Goal: Transaction & Acquisition: Purchase product/service

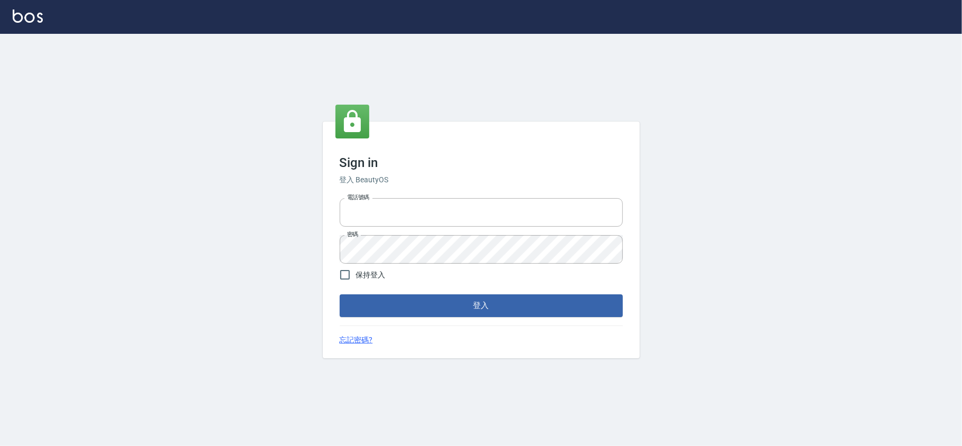
type input "28261007"
click at [422, 96] on div "Sign in 登入 BeautyOS 電話號碼 28261007 電話號碼 密碼 密碼 保持登入 登入 忘記密碼?" at bounding box center [481, 240] width 962 height 412
click at [452, 305] on button "登入" at bounding box center [481, 305] width 283 height 22
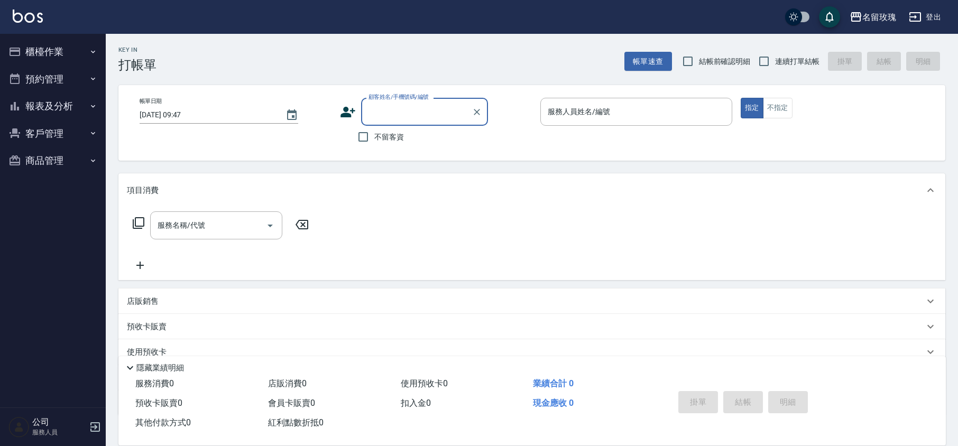
click at [405, 51] on div "Key In 打帳單 帳單速查 結帳前確認明細 連續打單結帳 掛單 結帳 明細" at bounding box center [525, 53] width 839 height 39
drag, startPoint x: 313, startPoint y: 58, endPoint x: 337, endPoint y: 58, distance: 23.8
click at [314, 58] on div "Key In 打帳單 帳單速查 結帳前確認明細 連續打單結帳 掛單 結帳 明細" at bounding box center [525, 53] width 839 height 39
click at [702, 61] on span "結帳前確認明細" at bounding box center [725, 61] width 52 height 11
click at [699, 61] on input "結帳前確認明細" at bounding box center [688, 61] width 22 height 22
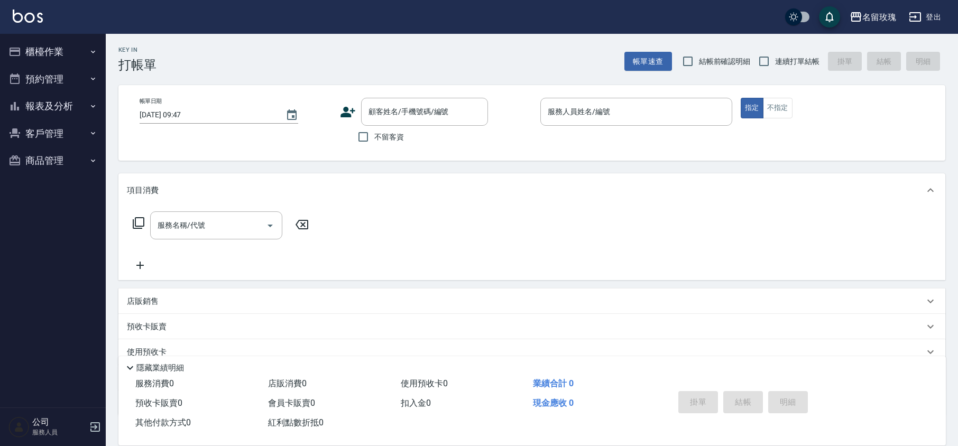
checkbox input "true"
drag, startPoint x: 814, startPoint y: 58, endPoint x: 789, endPoint y: 62, distance: 25.7
click at [812, 59] on span "連續打單結帳" at bounding box center [797, 61] width 44 height 11
click at [775, 59] on input "連續打單結帳" at bounding box center [764, 61] width 22 height 22
checkbox input "true"
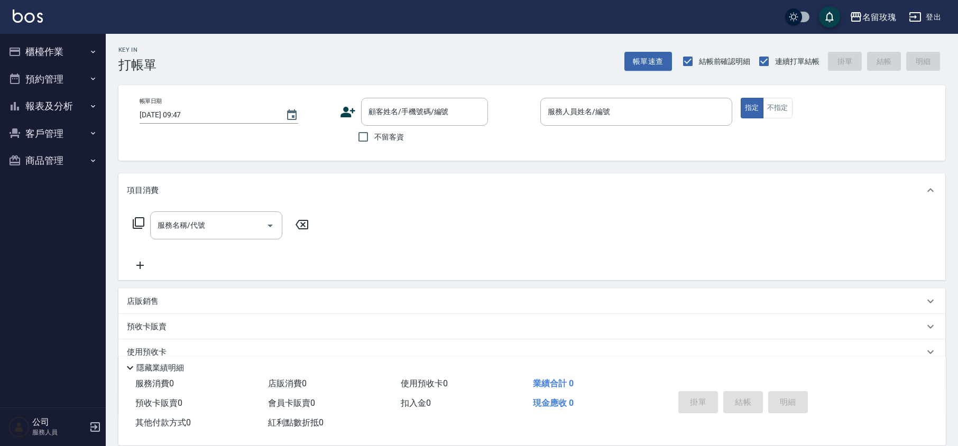
click at [438, 3] on div "名留玫瑰 登出" at bounding box center [479, 17] width 958 height 34
click at [411, 36] on div "Key In 打帳單 帳單速查 結帳前確認明細 連續打單結帳 掛單 結帳 明細" at bounding box center [525, 53] width 839 height 39
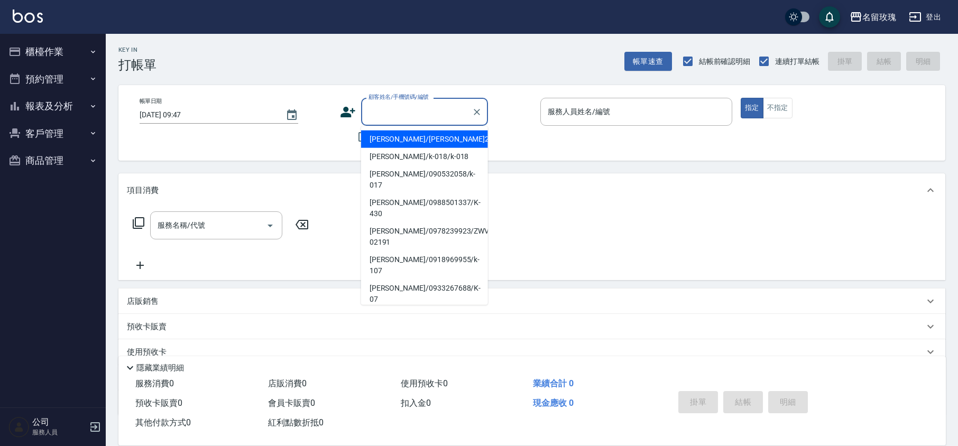
click at [435, 104] on div "顧客姓名/手機號碼/編號 顧客姓名/手機號碼/編號" at bounding box center [424, 112] width 127 height 28
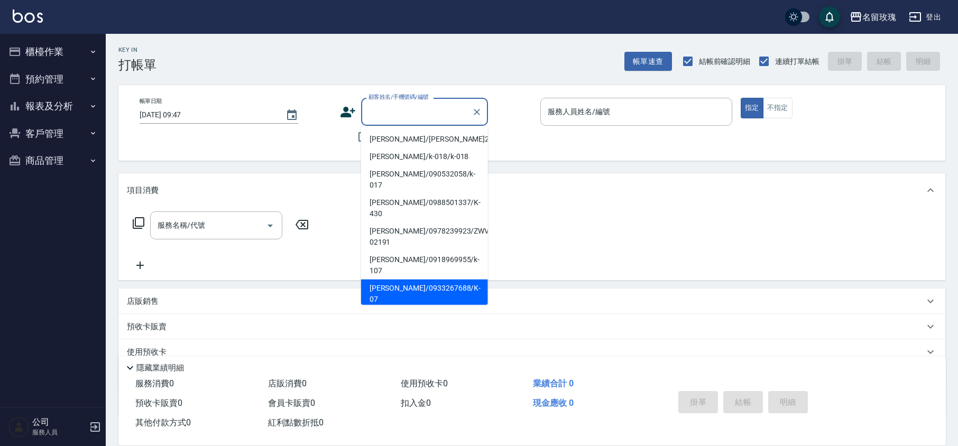
click at [417, 280] on li "張畇香/0933267688/K-07" at bounding box center [424, 294] width 127 height 29
type input "張畇香/0933267688/K-07"
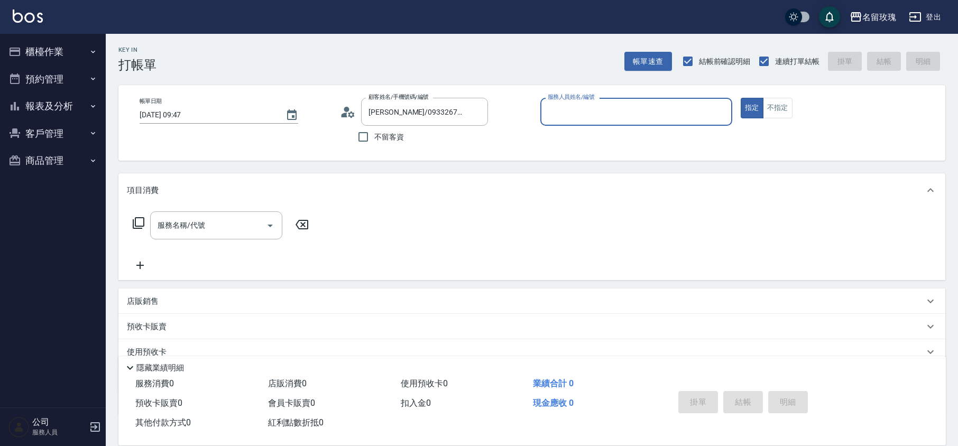
type input "KELLY-5"
click at [338, 115] on div "帳單日期 2025/09/18 09:47 顧客姓名/手機號碼/編號 張畇香/0933267688/K-07 顧客姓名/手機號碼/編號 不留客資 服務人員姓名…" at bounding box center [531, 123] width 801 height 50
click at [346, 114] on icon at bounding box center [344, 115] width 6 height 5
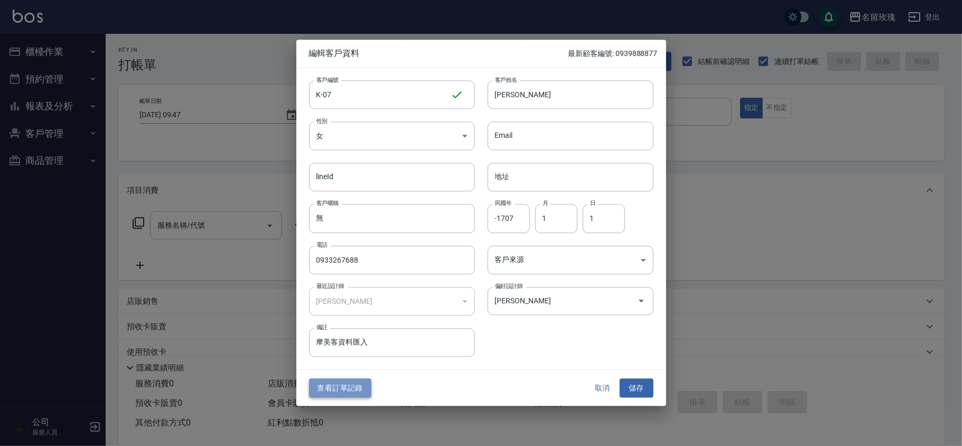
click at [315, 387] on button "查看訂單記錄" at bounding box center [340, 388] width 62 height 20
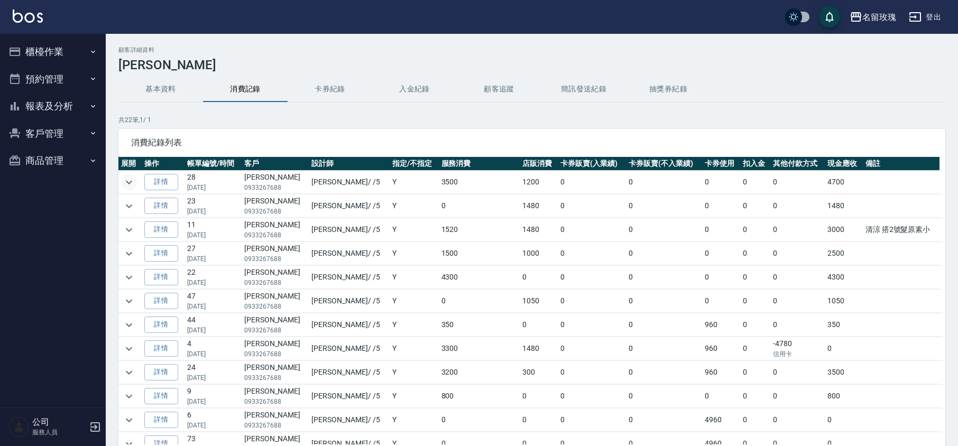
click at [131, 179] on icon "expand row" at bounding box center [129, 182] width 13 height 13
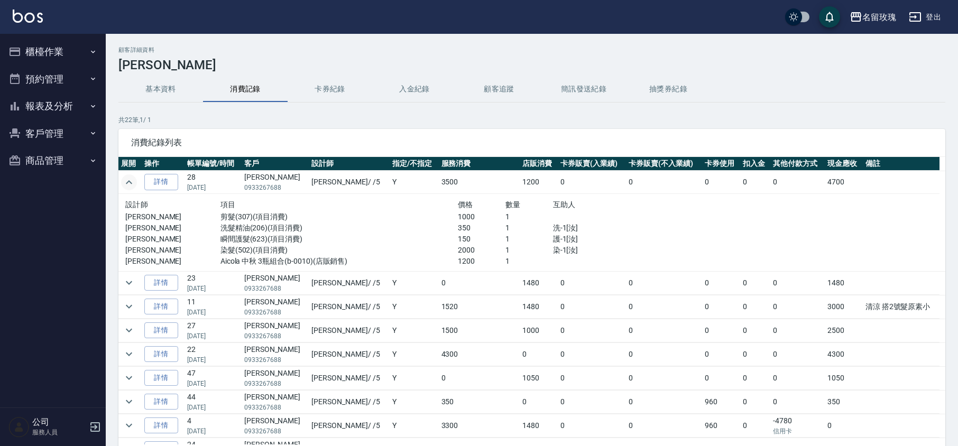
click at [131, 180] on icon "expand row" at bounding box center [129, 182] width 13 height 13
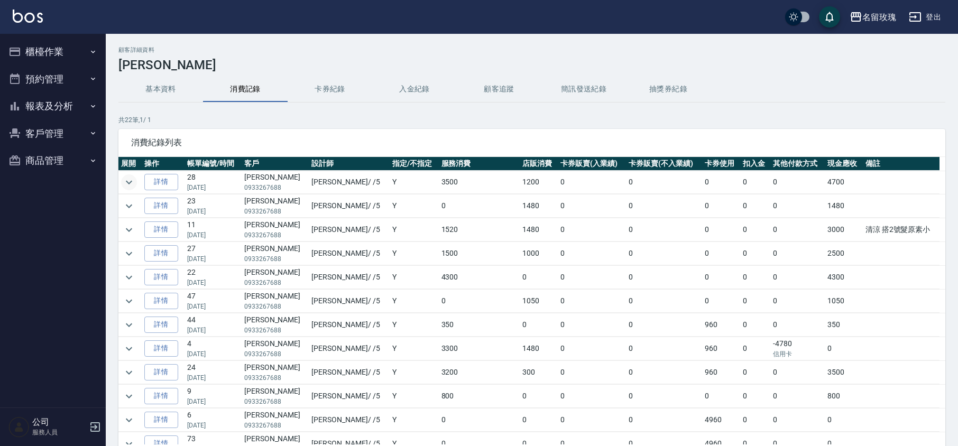
click at [75, 50] on button "櫃檯作業" at bounding box center [52, 51] width 97 height 27
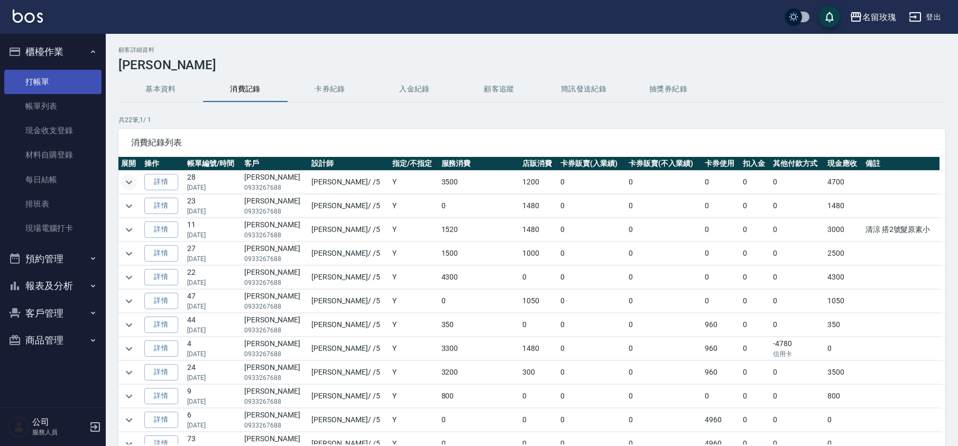
click at [54, 85] on link "打帳單" at bounding box center [52, 82] width 97 height 24
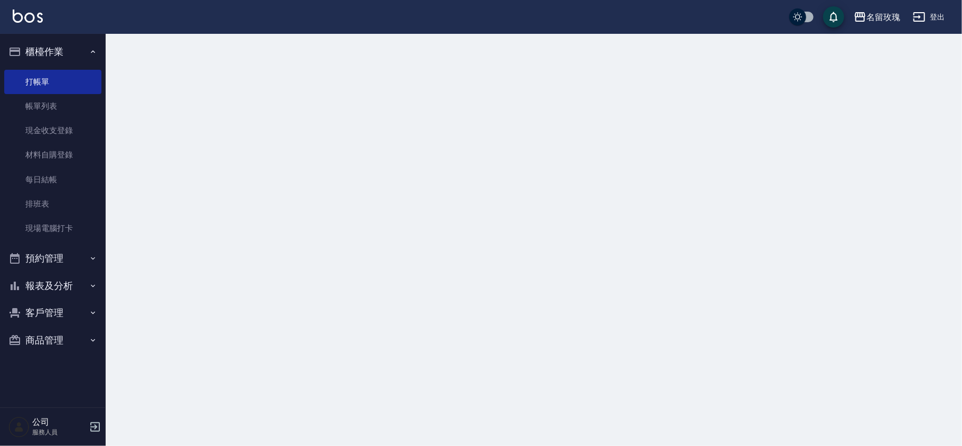
click at [67, 50] on button "櫃檯作業" at bounding box center [52, 51] width 97 height 27
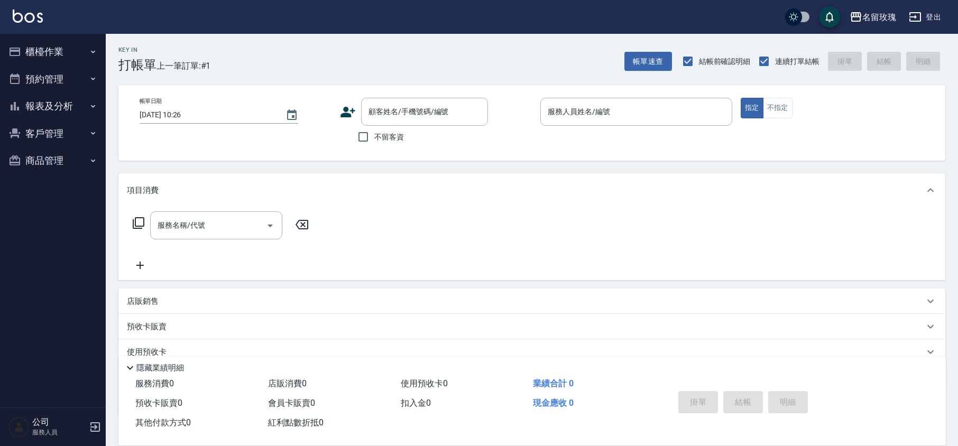
click at [412, 129] on div "不留客資" at bounding box center [414, 137] width 148 height 22
click at [415, 112] on input "顧客姓名/手機號碼/編號" at bounding box center [416, 112] width 101 height 18
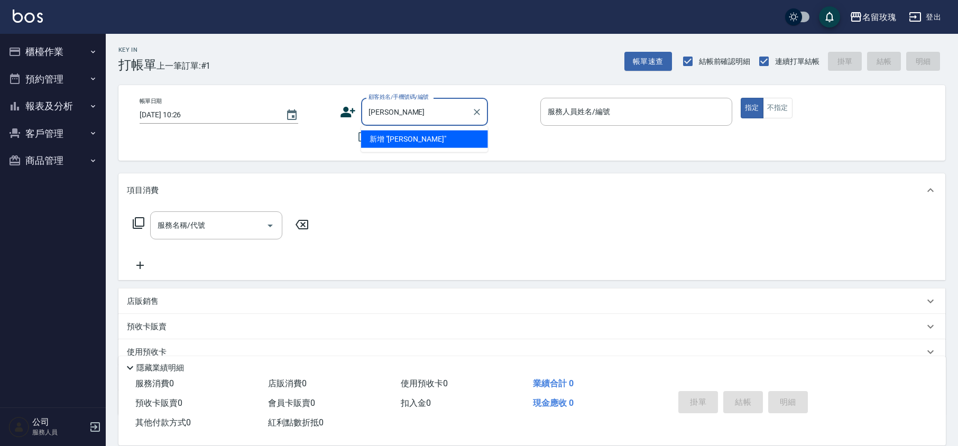
click at [451, 138] on li "新增 "鄭朝朝"" at bounding box center [424, 139] width 127 height 17
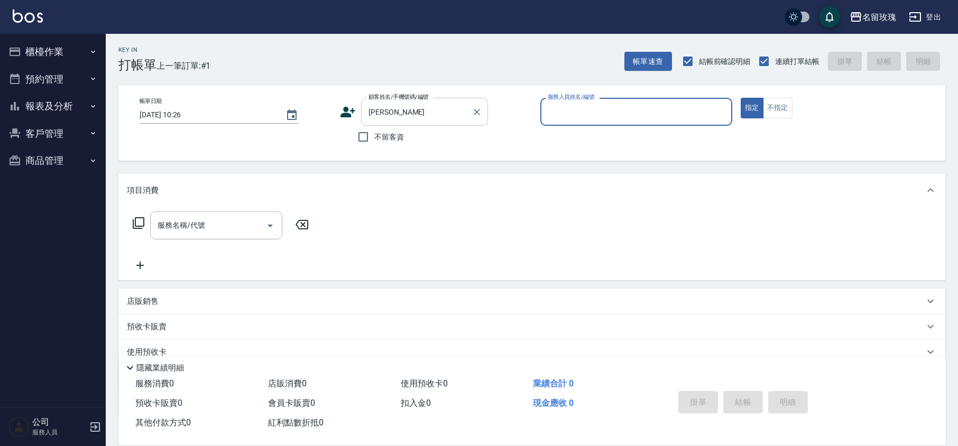
click at [402, 113] on input "鄭朝朝" at bounding box center [416, 112] width 101 height 18
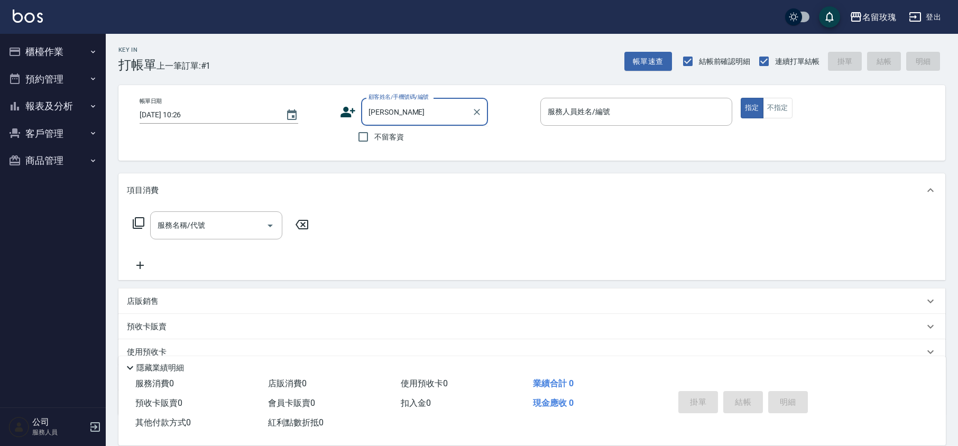
click at [406, 119] on input "鄭朝朝" at bounding box center [416, 112] width 101 height 18
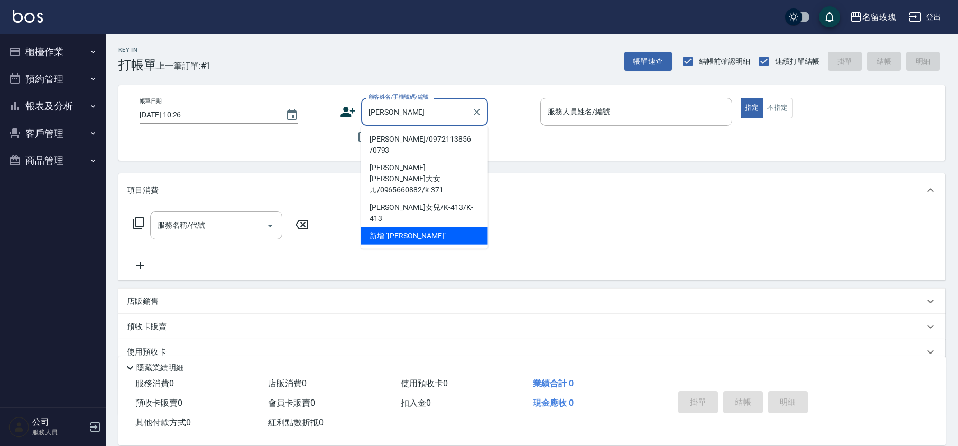
click at [389, 138] on li "鄭朝惠/0972113856 /0793" at bounding box center [424, 145] width 127 height 29
type input "鄭朝惠/0972113856 /0793"
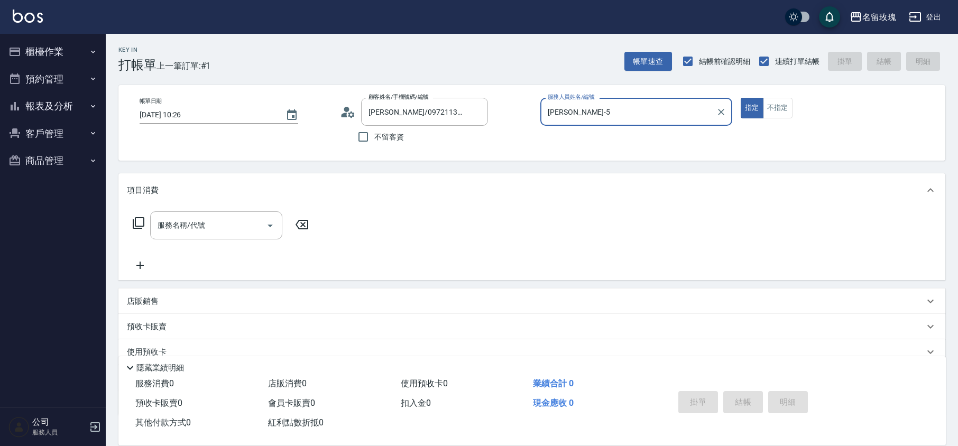
type input "KELLY-5"
click at [351, 116] on icon at bounding box center [351, 114] width 6 height 6
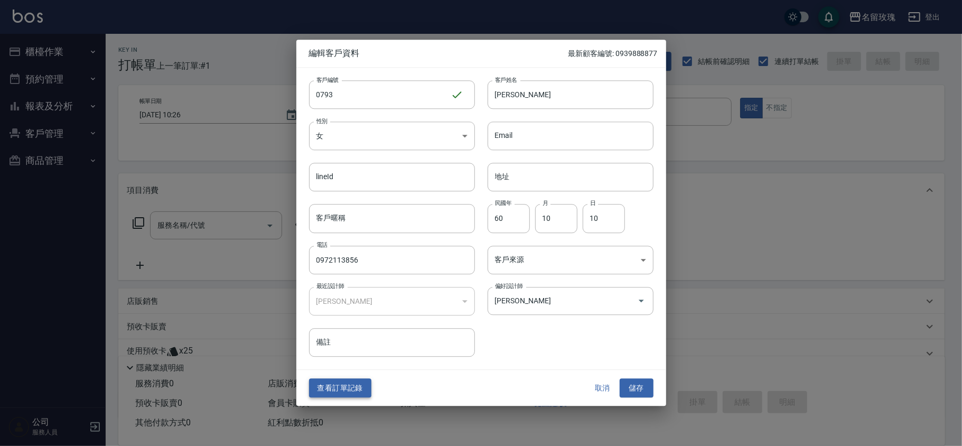
click at [345, 391] on button "查看訂單記錄" at bounding box center [340, 388] width 62 height 20
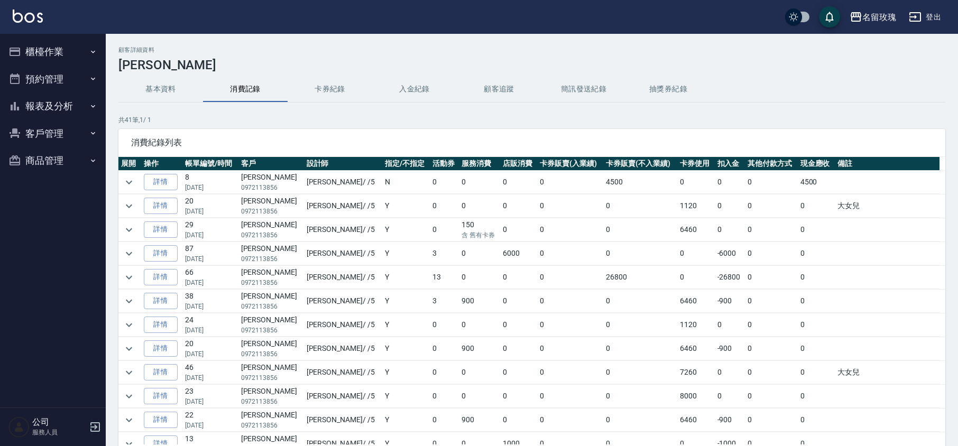
click at [34, 45] on button "櫃檯作業" at bounding box center [52, 51] width 97 height 27
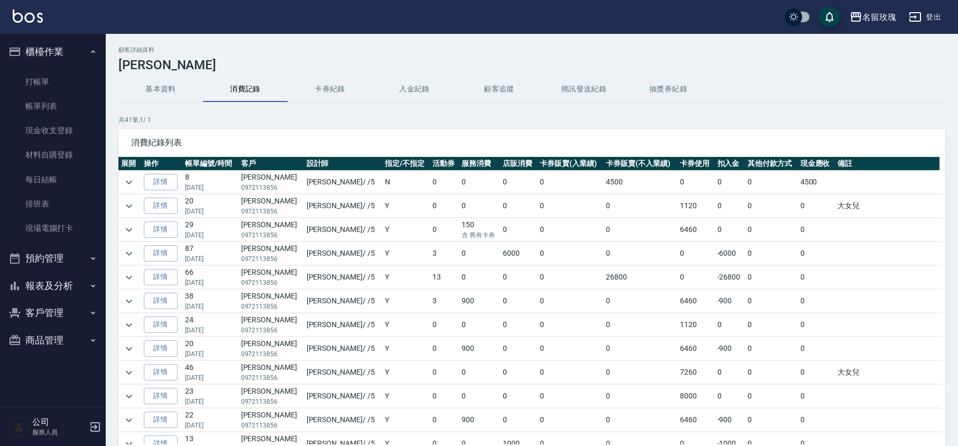
click at [140, 184] on td at bounding box center [129, 182] width 23 height 23
click at [133, 182] on icon "expand row" at bounding box center [129, 182] width 13 height 13
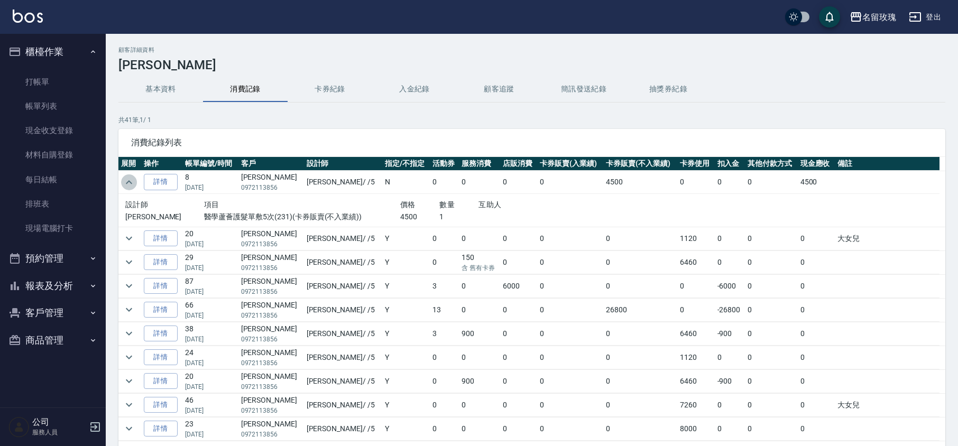
click at [132, 181] on icon "expand row" at bounding box center [129, 182] width 13 height 13
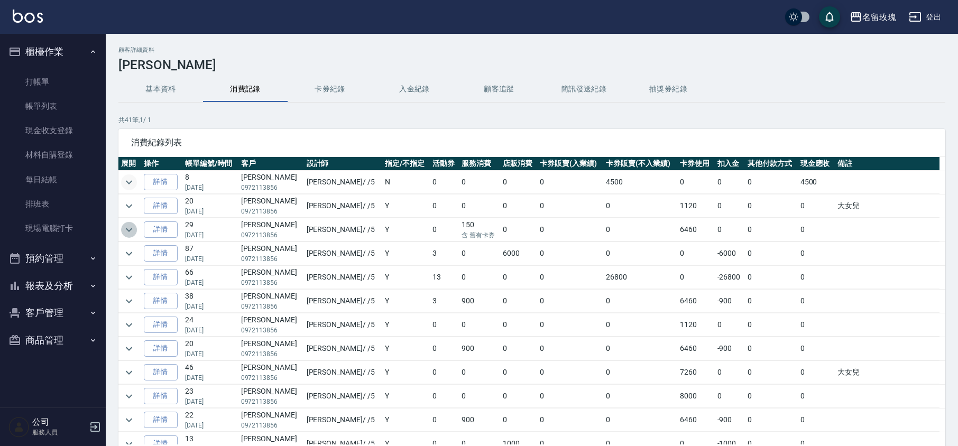
click at [128, 226] on icon "expand row" at bounding box center [129, 230] width 13 height 13
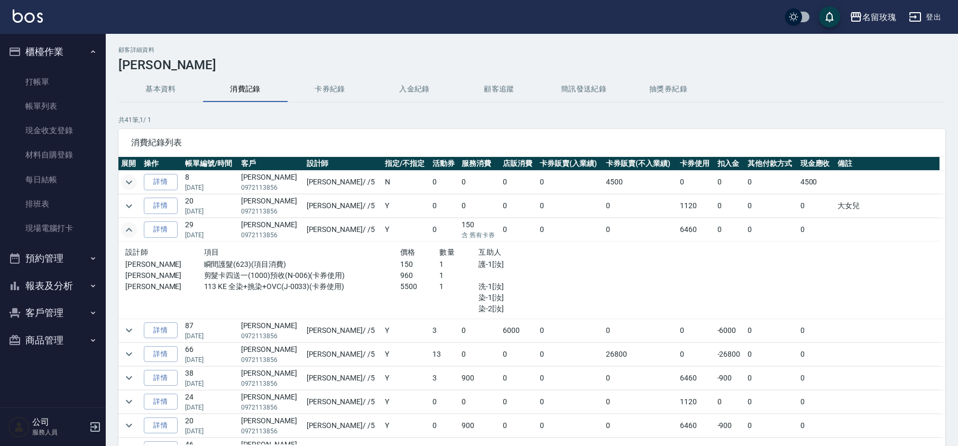
click at [128, 226] on icon "expand row" at bounding box center [129, 230] width 13 height 13
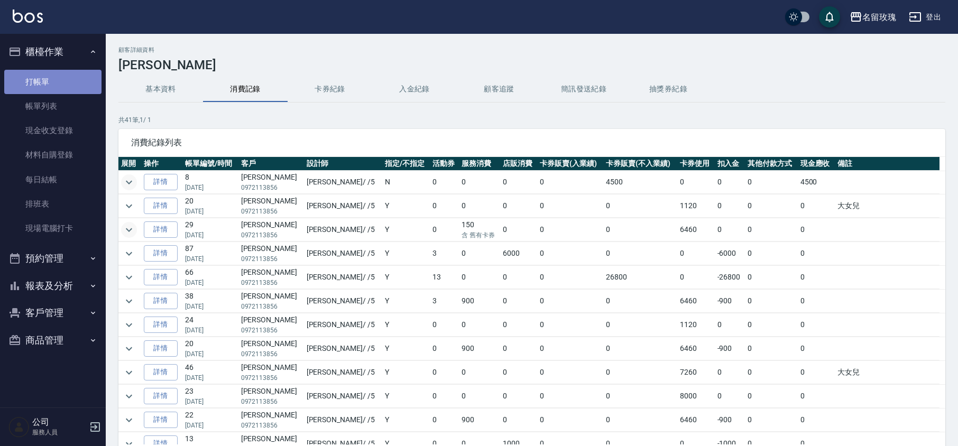
click at [64, 81] on link "打帳單" at bounding box center [52, 82] width 97 height 24
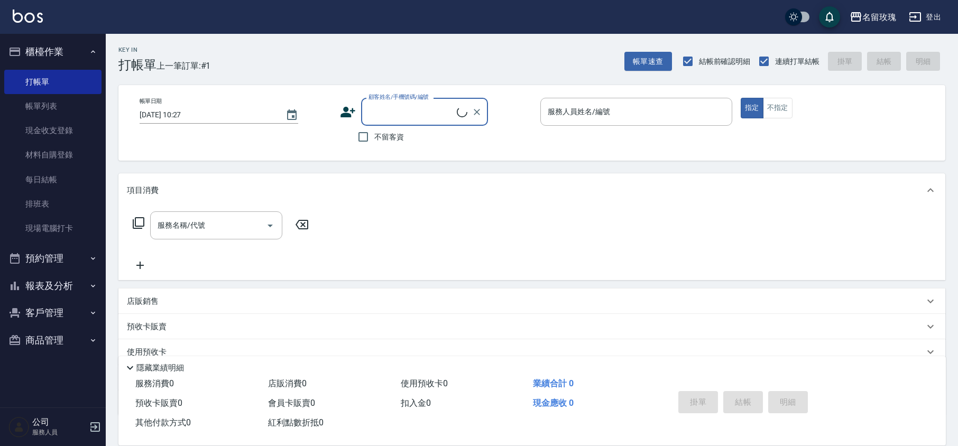
click at [86, 44] on button "櫃檯作業" at bounding box center [52, 51] width 97 height 27
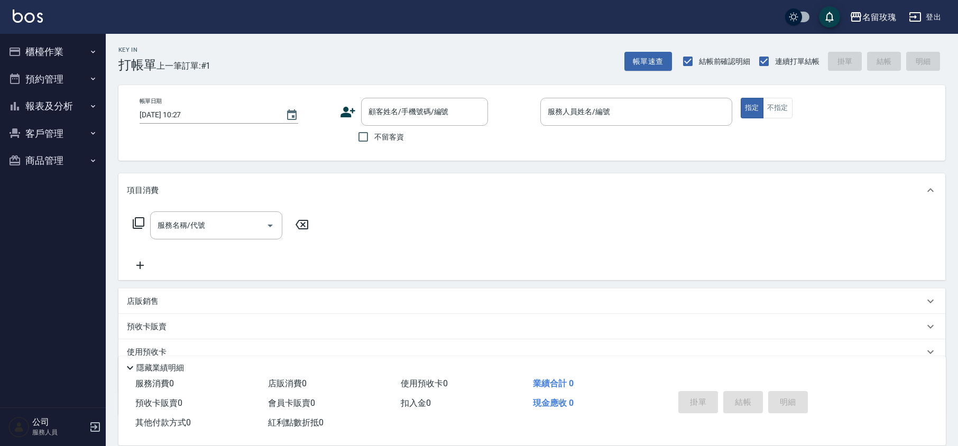
click at [155, 48] on h2 "Key In" at bounding box center [137, 50] width 38 height 7
click at [376, 116] on input "顧客姓名/手機號碼/編號" at bounding box center [416, 112] width 101 height 18
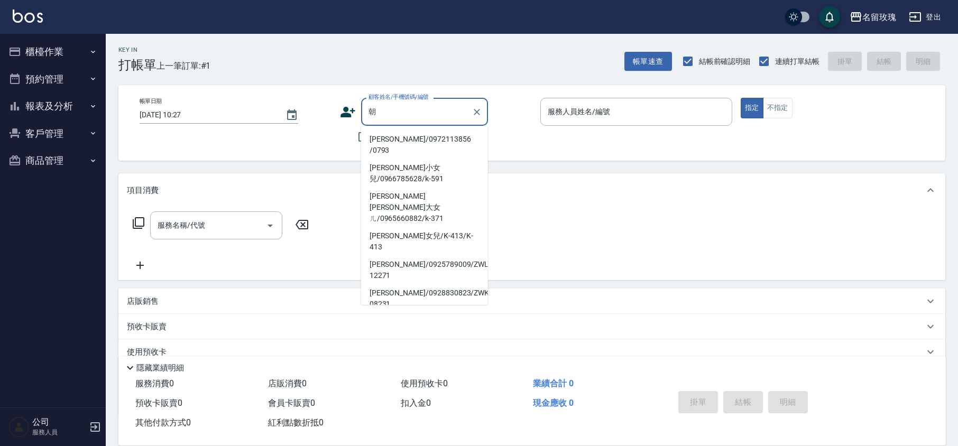
click at [407, 140] on li "鄭朝惠/0972113856 /0793" at bounding box center [424, 145] width 127 height 29
type input "鄭朝惠/0972113856 /0793"
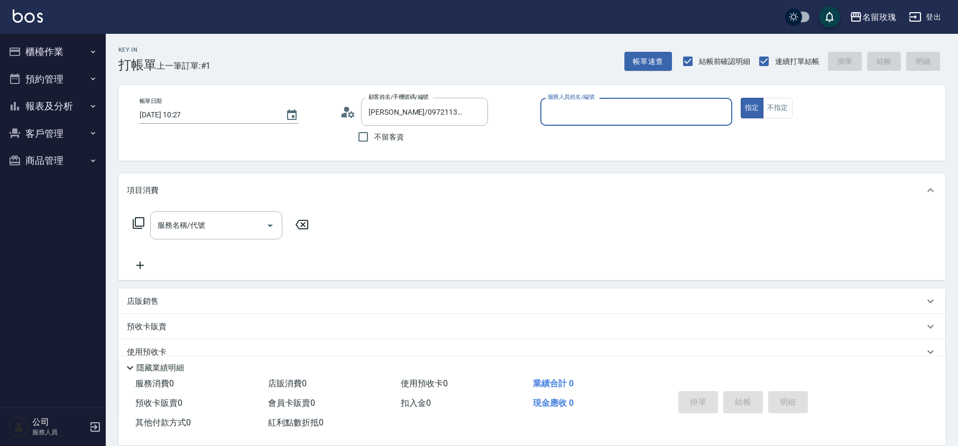
type input "KELLY-5"
click at [341, 105] on icon at bounding box center [348, 112] width 16 height 16
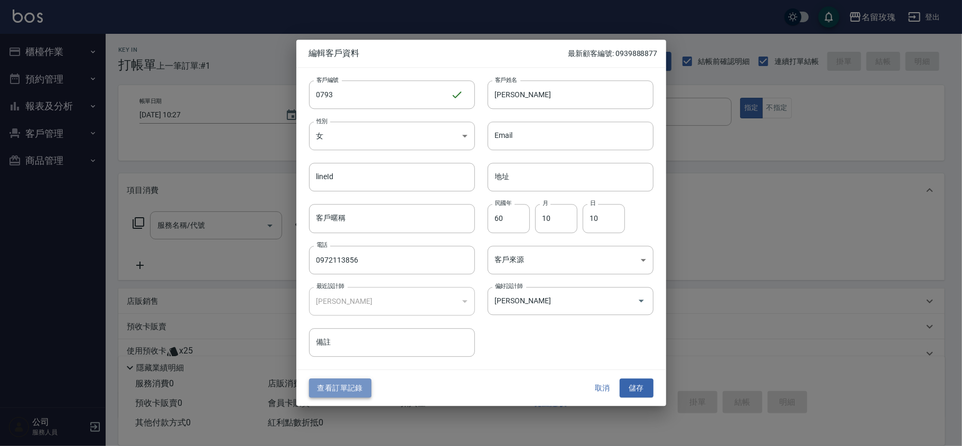
click at [322, 394] on button "查看訂單記錄" at bounding box center [340, 388] width 62 height 20
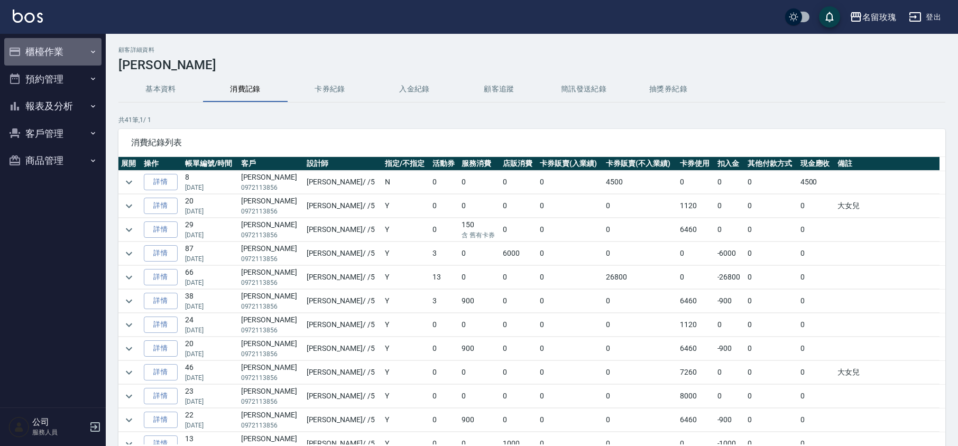
click at [47, 42] on button "櫃檯作業" at bounding box center [52, 51] width 97 height 27
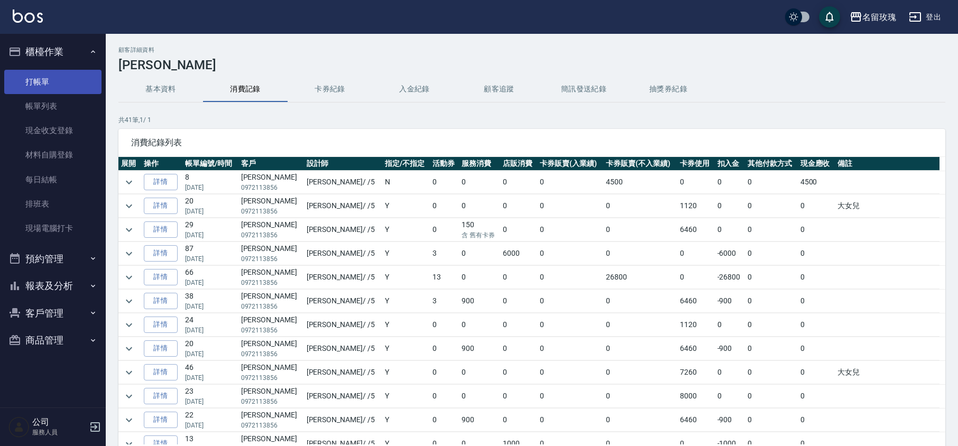
click at [29, 78] on link "打帳單" at bounding box center [52, 82] width 97 height 24
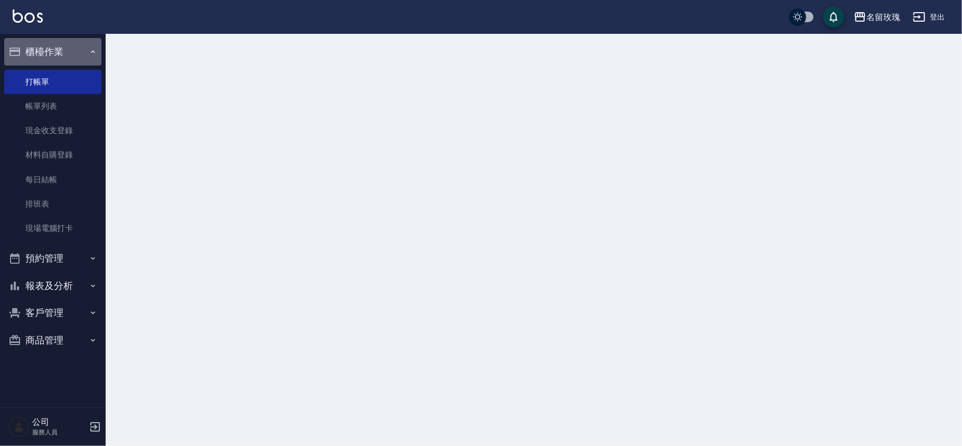
click at [55, 51] on button "櫃檯作業" at bounding box center [52, 51] width 97 height 27
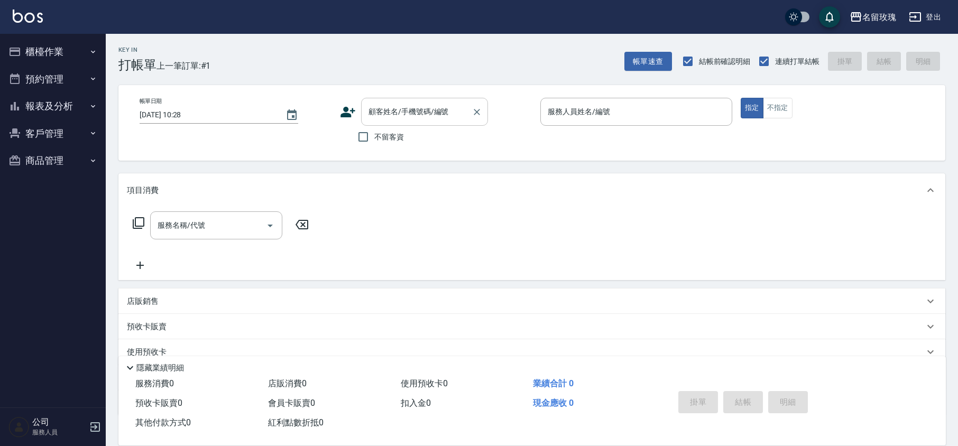
click at [390, 116] on div "顧客姓名/手機號碼/編號 顧客姓名/手機號碼/編號" at bounding box center [424, 112] width 127 height 28
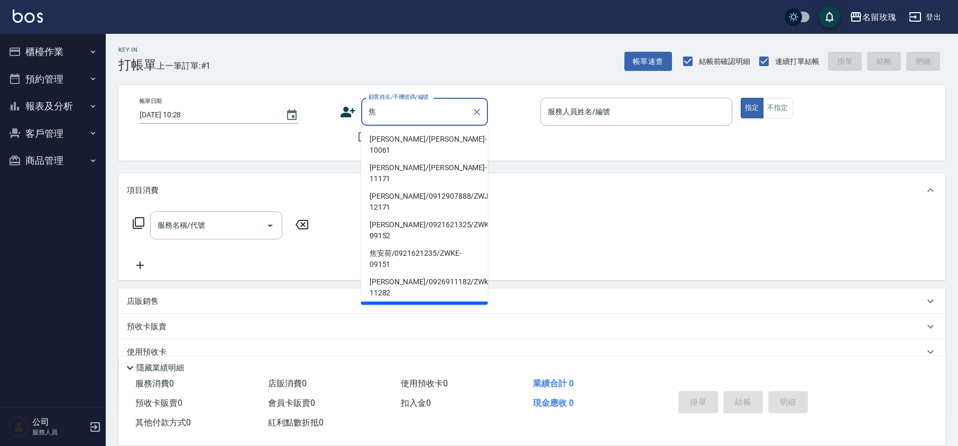
click at [437, 140] on li "焦雅君/焦雅君ke-10061/ke-10061" at bounding box center [424, 145] width 127 height 29
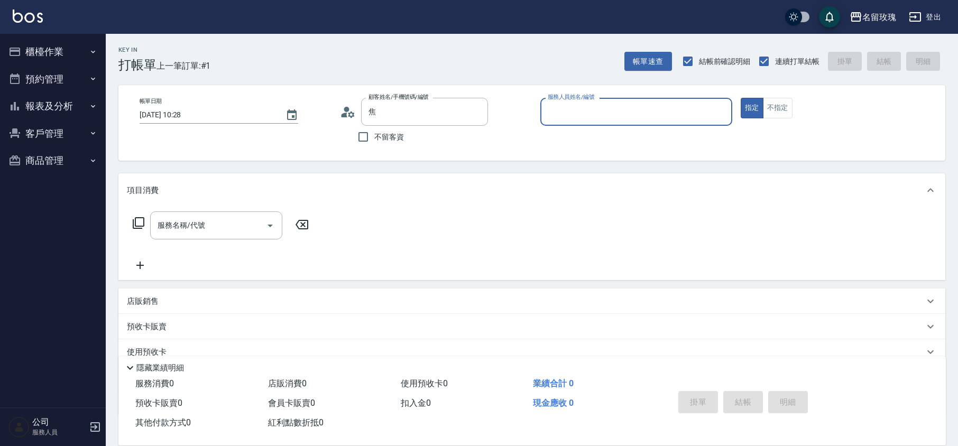
type input "焦雅君/焦雅君ke-10061/ke-10061"
type input "KELLY-5"
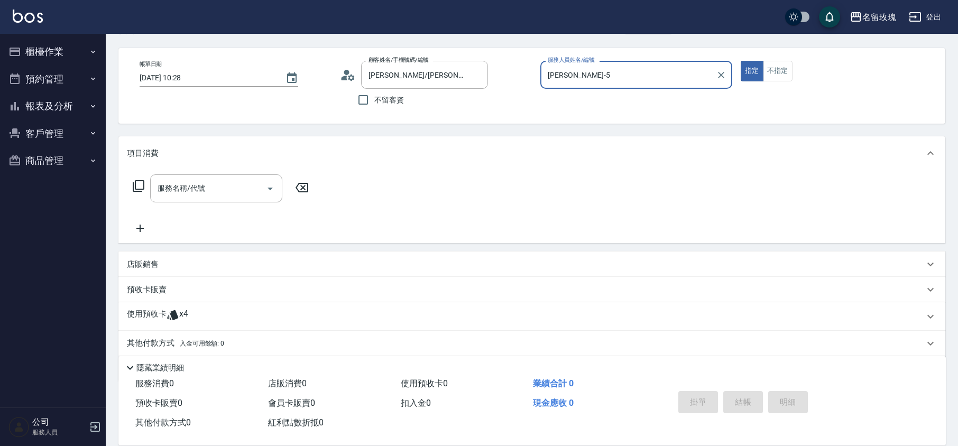
scroll to position [72, 0]
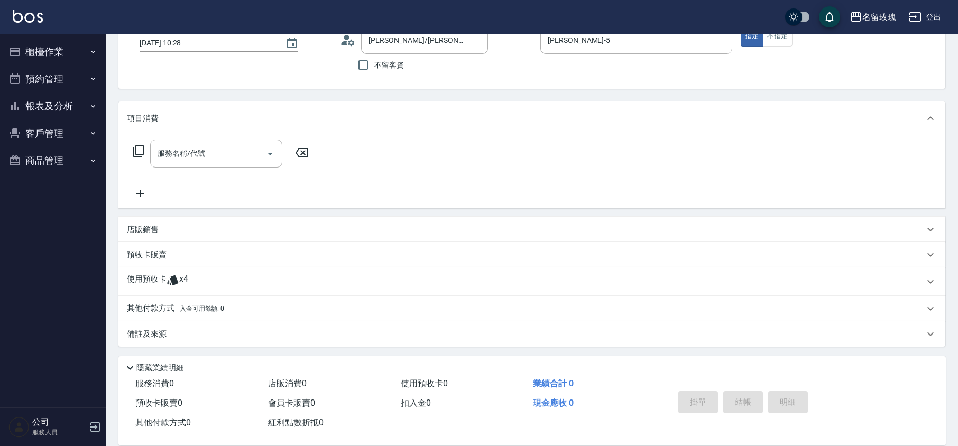
click at [189, 273] on div "使用預收卡 x4" at bounding box center [531, 281] width 827 height 29
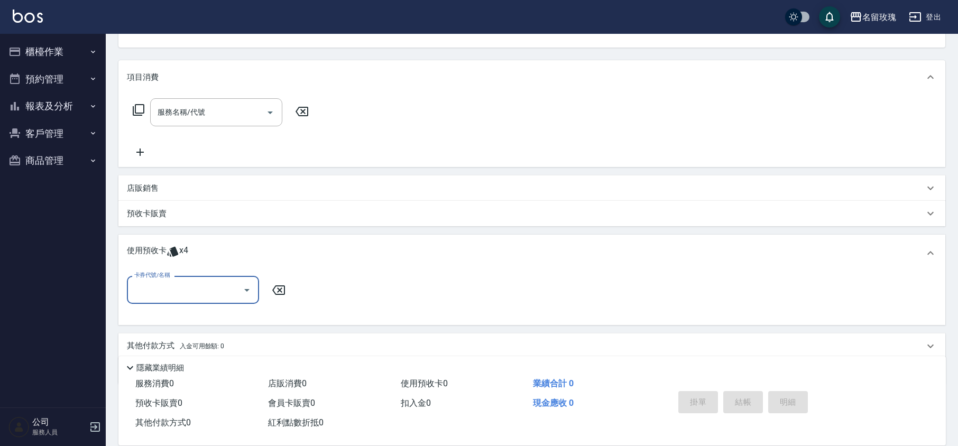
scroll to position [145, 0]
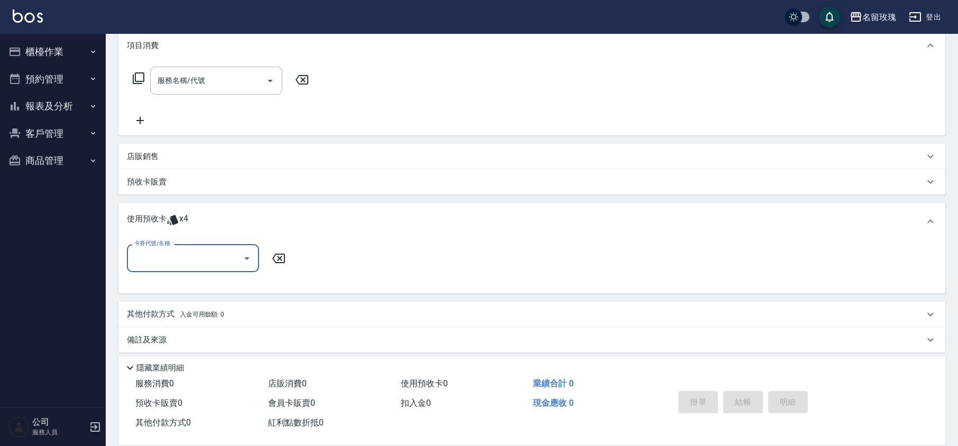
click at [208, 271] on div "卡券代號/名稱" at bounding box center [193, 258] width 132 height 28
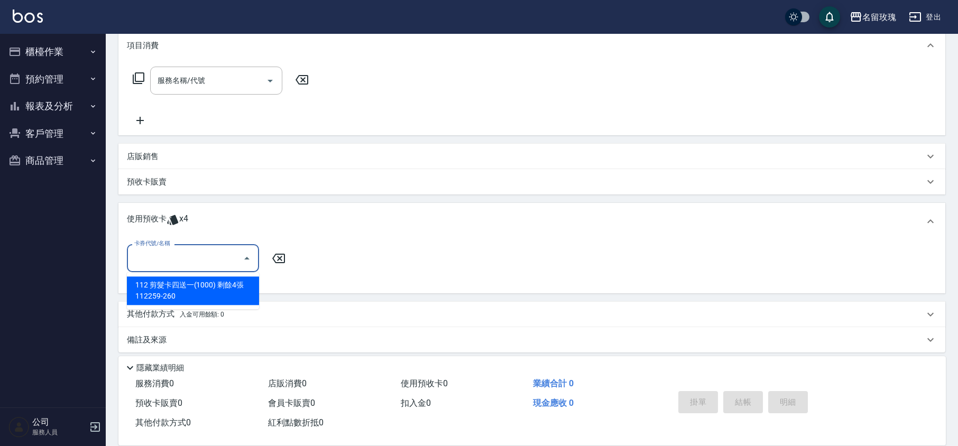
click at [217, 294] on div "112 剪髮卡四送一(1000) 剩餘4張 112259-260" at bounding box center [193, 290] width 132 height 29
type input "112 剪髮卡四送一(1000) 112259-260"
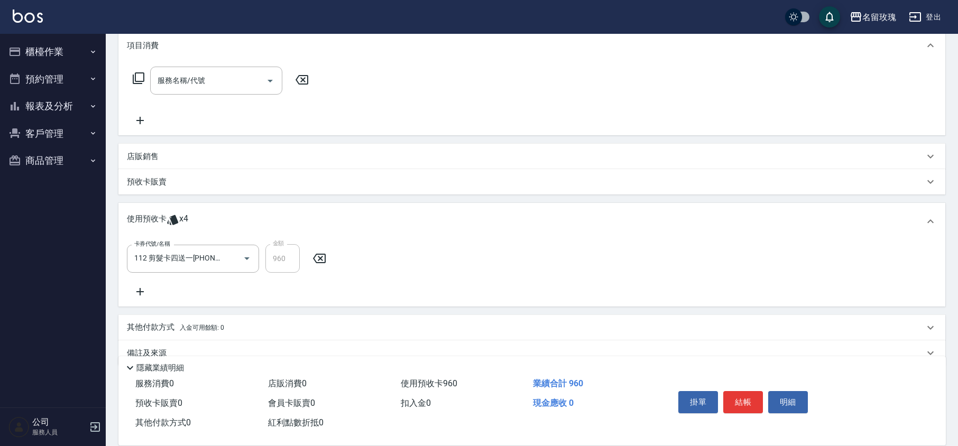
click at [271, 286] on div "卡券代號/名稱 112 剪髮卡四送一(1000) 112259-260 卡券代號/名稱 金額 960 金額" at bounding box center [532, 271] width 810 height 54
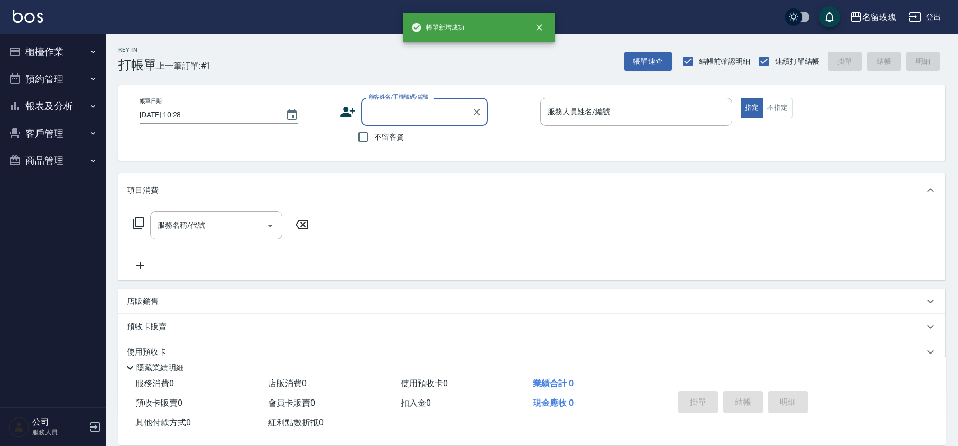
scroll to position [0, 0]
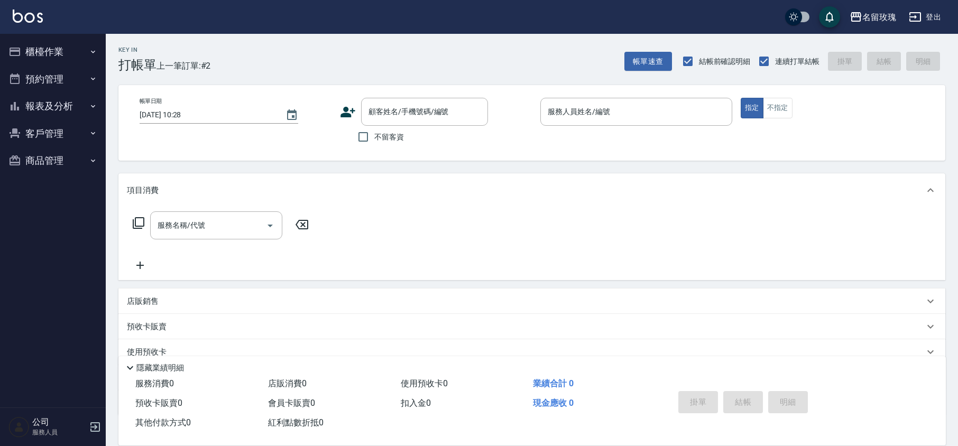
click at [354, 39] on div "Key In 打帳單 上一筆訂單:#2 帳單速查 結帳前確認明細 連續打單結帳 掛單 結帳 明細" at bounding box center [525, 53] width 839 height 39
click at [62, 40] on button "櫃檯作業" at bounding box center [52, 51] width 97 height 27
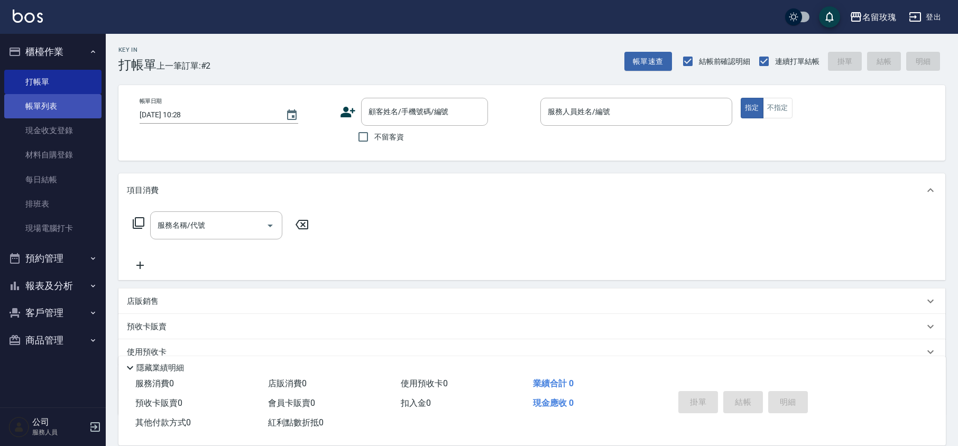
click at [40, 113] on link "帳單列表" at bounding box center [52, 106] width 97 height 24
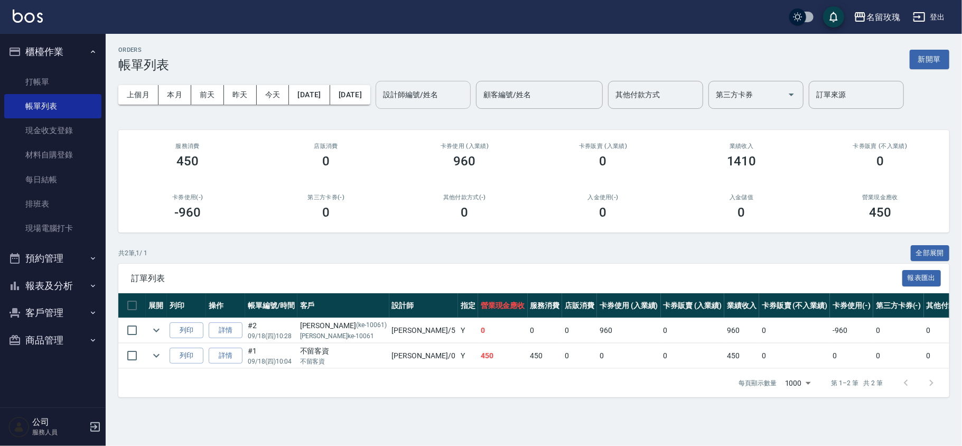
click at [434, 105] on div "設計師編號/姓名" at bounding box center [423, 95] width 95 height 28
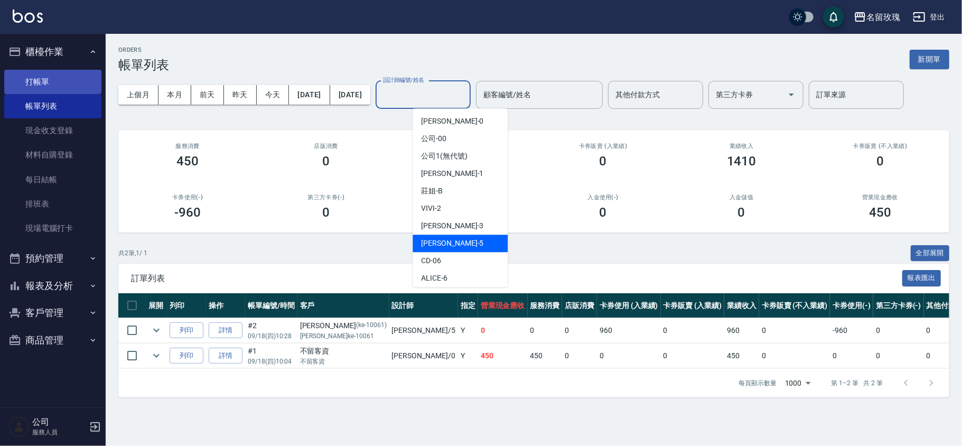
click at [41, 70] on link "打帳單" at bounding box center [52, 82] width 97 height 24
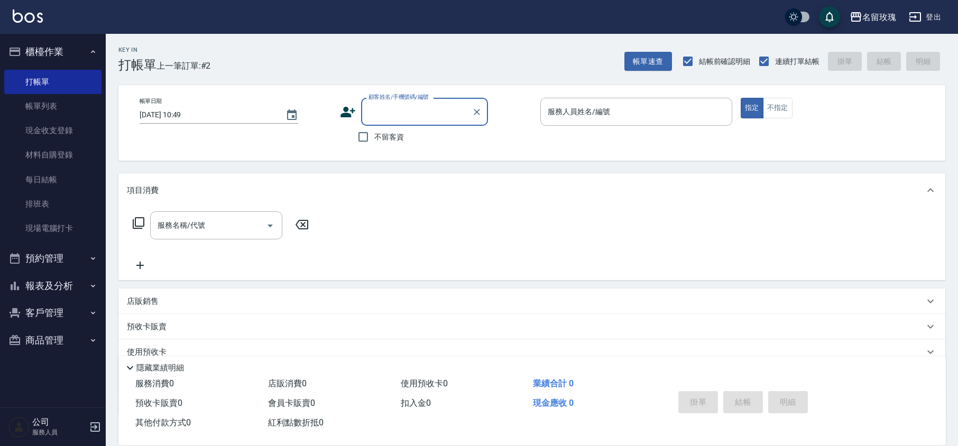
drag, startPoint x: 355, startPoint y: 44, endPoint x: 360, endPoint y: 56, distance: 12.6
click at [355, 44] on div "Key In 打帳單 上一筆訂單:#2 帳單速查 結帳前確認明細 連續打單結帳 掛單 結帳 明細" at bounding box center [525, 53] width 839 height 39
drag, startPoint x: 348, startPoint y: 42, endPoint x: 357, endPoint y: 38, distance: 10.4
click at [348, 42] on div "Key In 打帳單 上一筆訂單:#2 帳單速查 結帳前確認明細 連續打單結帳 掛單 結帳 明細" at bounding box center [525, 53] width 839 height 39
click at [396, 64] on div "Key In 打帳單 上一筆訂單:#2 帳單速查 結帳前確認明細 連續打單結帳 掛單 結帳 明細" at bounding box center [525, 53] width 839 height 39
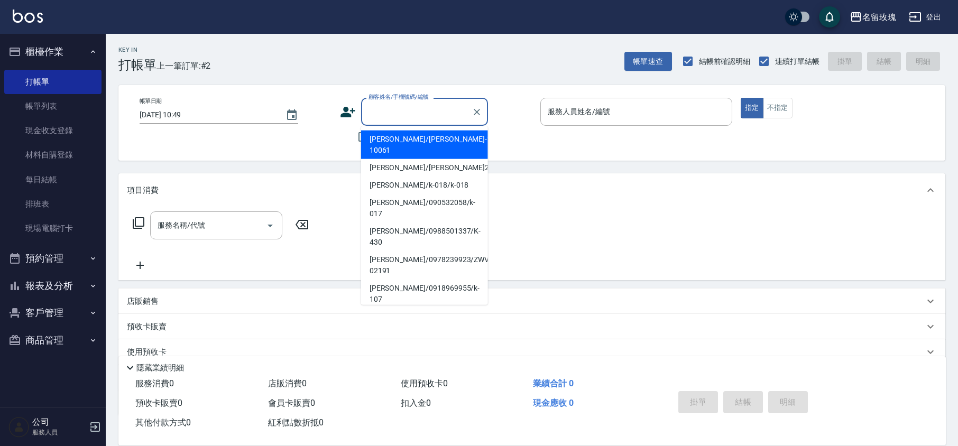
click at [409, 112] on input "顧客姓名/手機號碼/編號" at bounding box center [416, 112] width 101 height 18
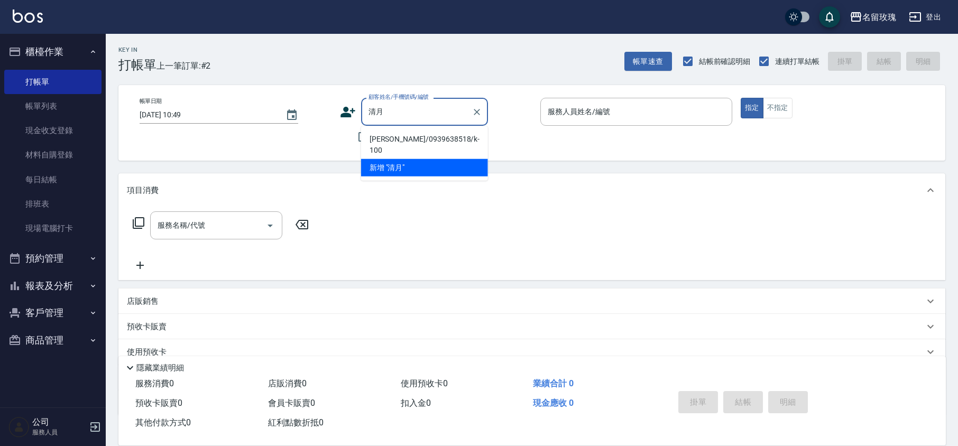
drag, startPoint x: 379, startPoint y: 137, endPoint x: 374, endPoint y: 143, distance: 7.5
click at [381, 137] on li "陳清月/0939638518/k-100" at bounding box center [424, 145] width 127 height 29
type input "陳清月/0939638518/k-100"
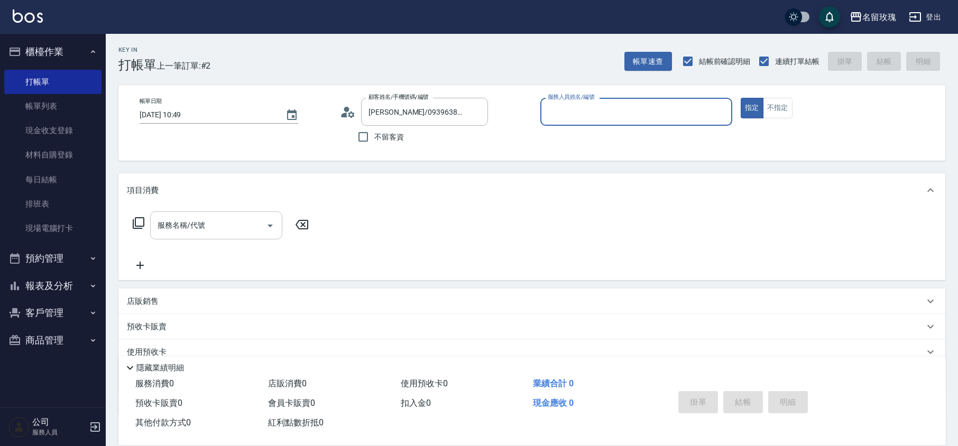
type input "KELLY-5"
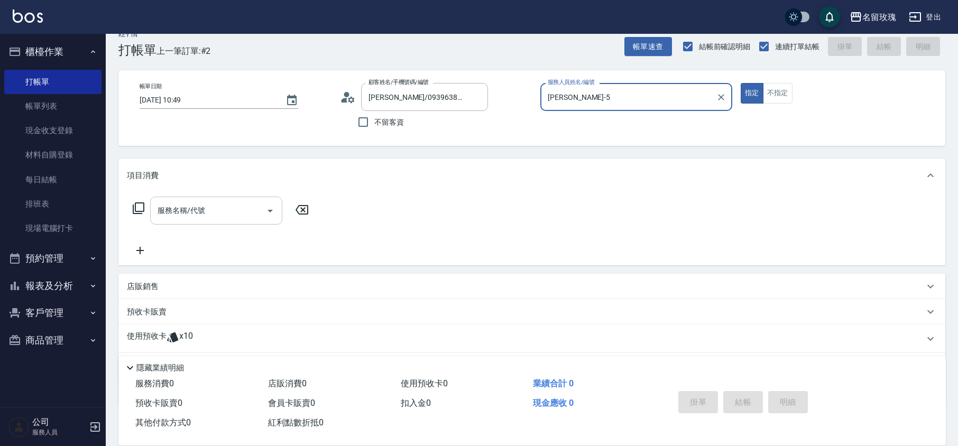
scroll to position [72, 0]
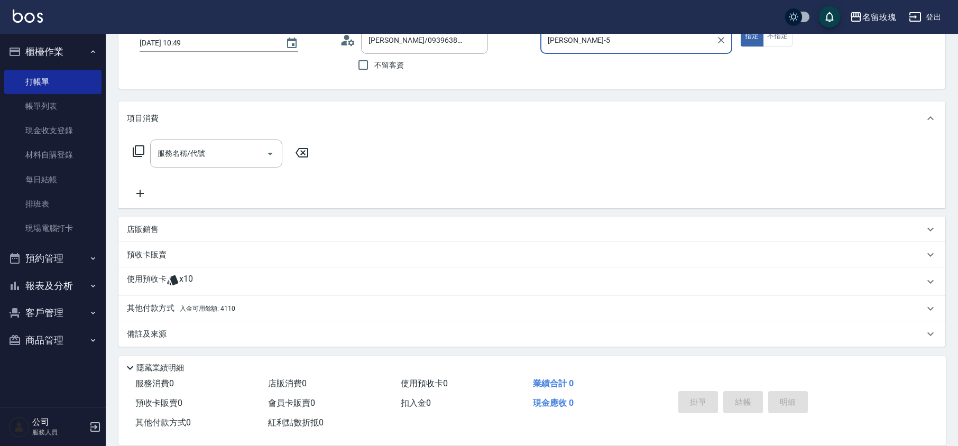
click at [173, 277] on icon at bounding box center [172, 280] width 11 height 10
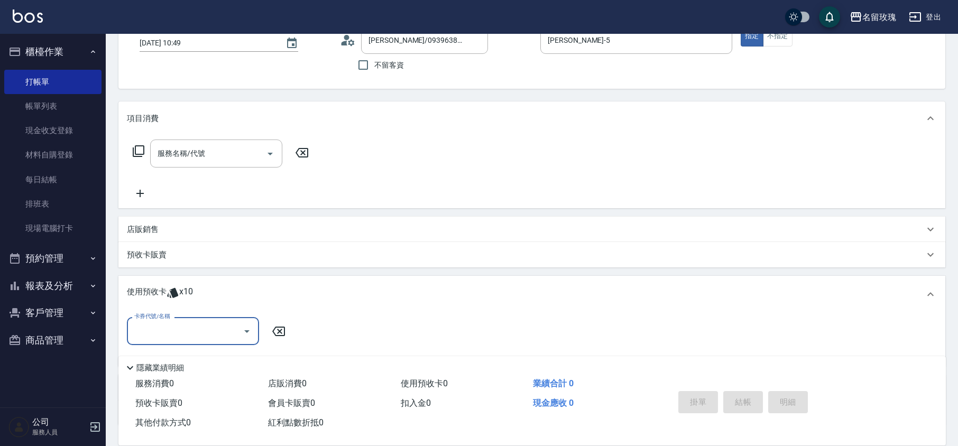
scroll to position [151, 0]
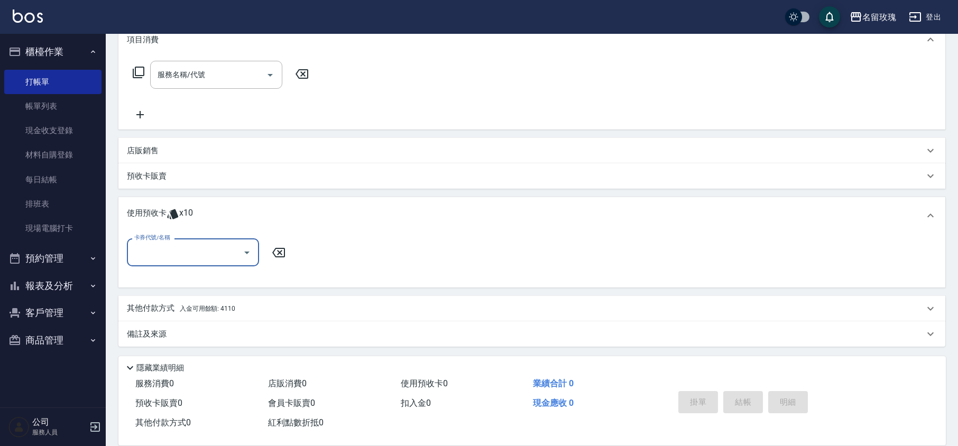
click at [246, 259] on button "Open" at bounding box center [246, 252] width 17 height 17
click at [218, 279] on div "113 剪髮卡四送一(1000) 剩餘10張 113188-190" at bounding box center [193, 285] width 132 height 29
type input "113 剪髮卡四送一(1000) 113188-190"
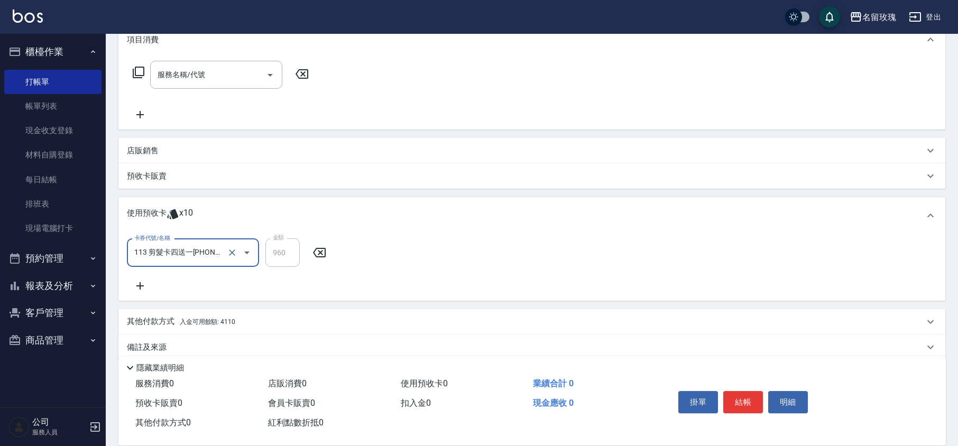
click at [227, 277] on div "卡券代號/名稱 113 剪髮卡四送一(1000) 113188-190 卡券代號/名稱 金額 960 金額" at bounding box center [532, 265] width 810 height 54
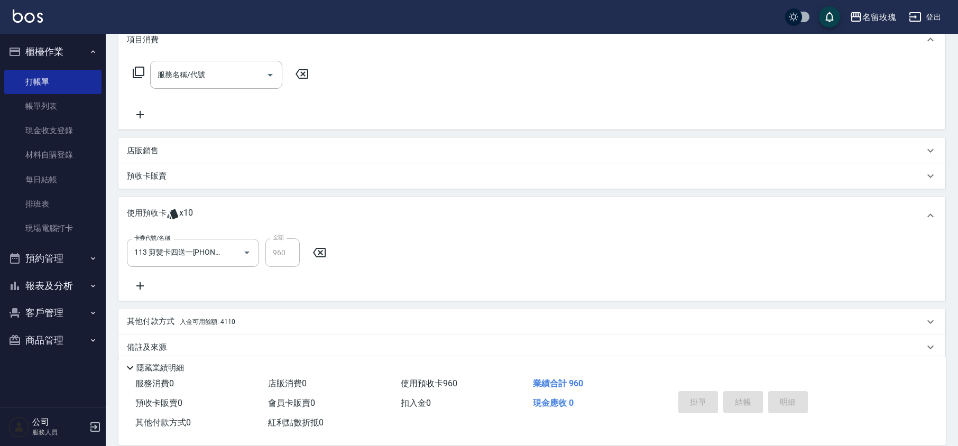
type input "2025/09/18 11:10"
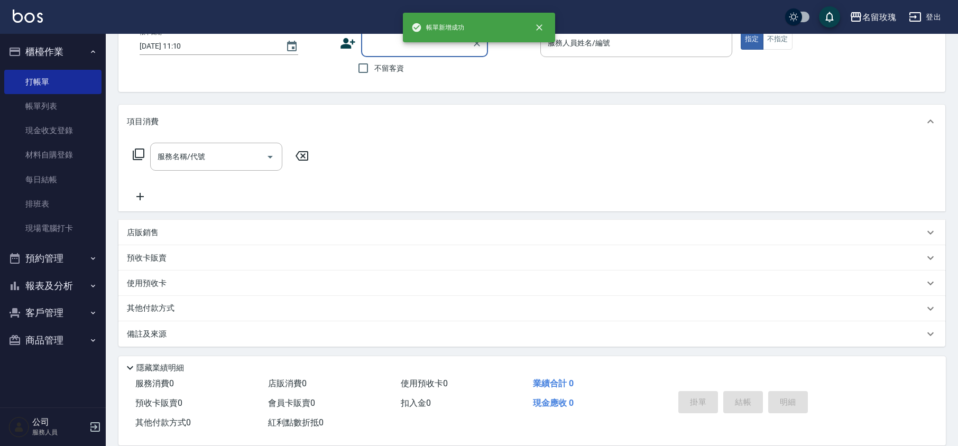
scroll to position [0, 0]
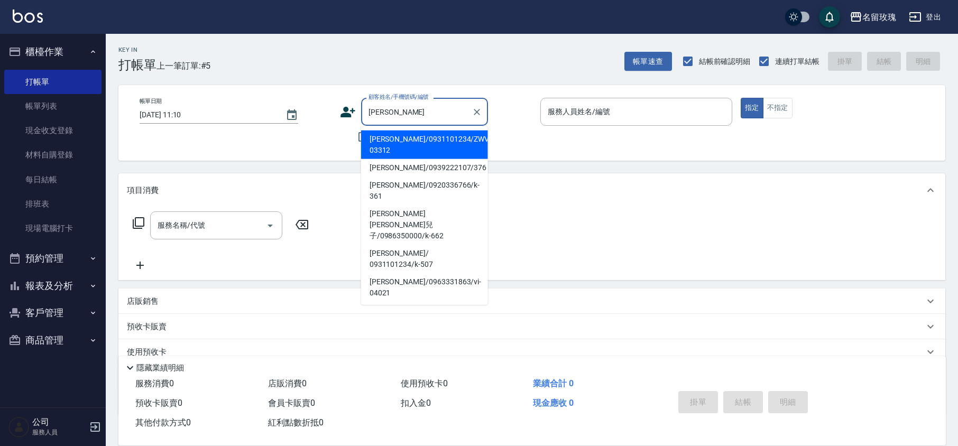
click at [392, 147] on li "陳淑鳳/0931101234/ZWVI-03312" at bounding box center [424, 145] width 127 height 29
type input "陳淑鳳/0931101234/ZWVI-03312"
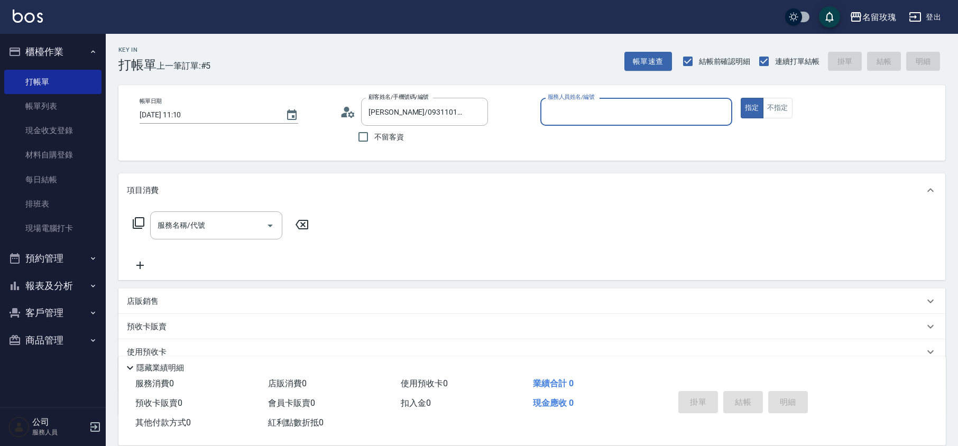
type input "VIVI-2"
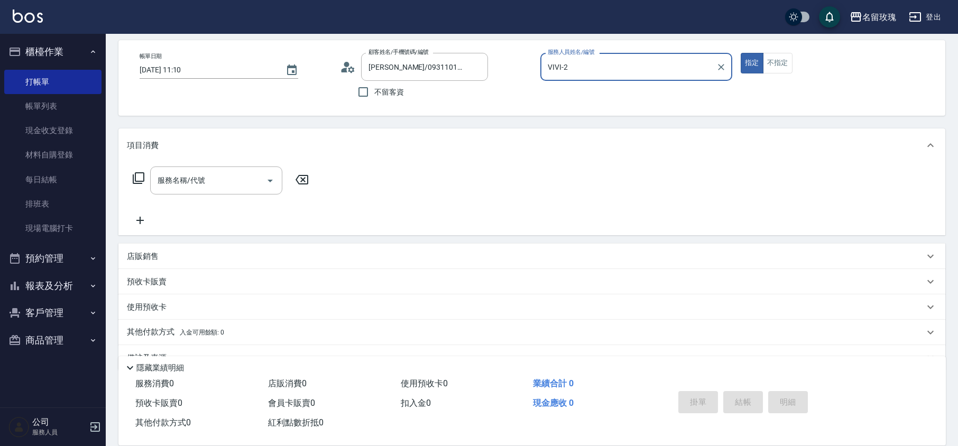
scroll to position [69, 0]
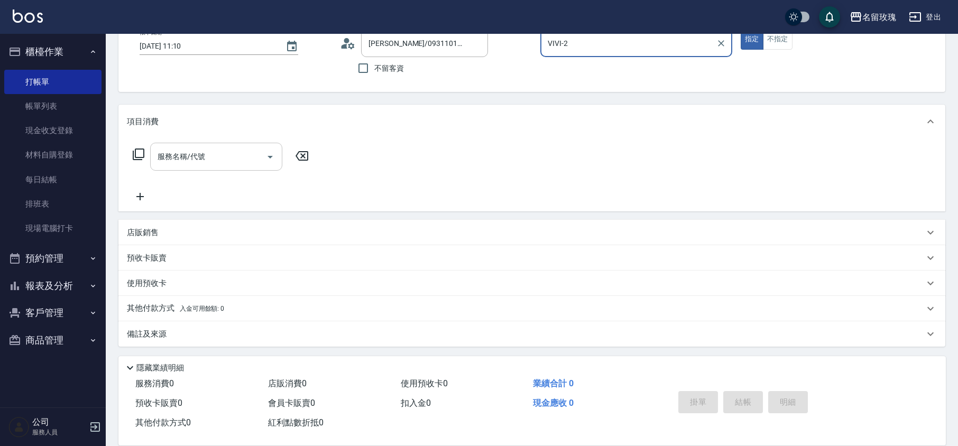
click at [180, 164] on input "服務名稱/代號" at bounding box center [208, 156] width 107 height 18
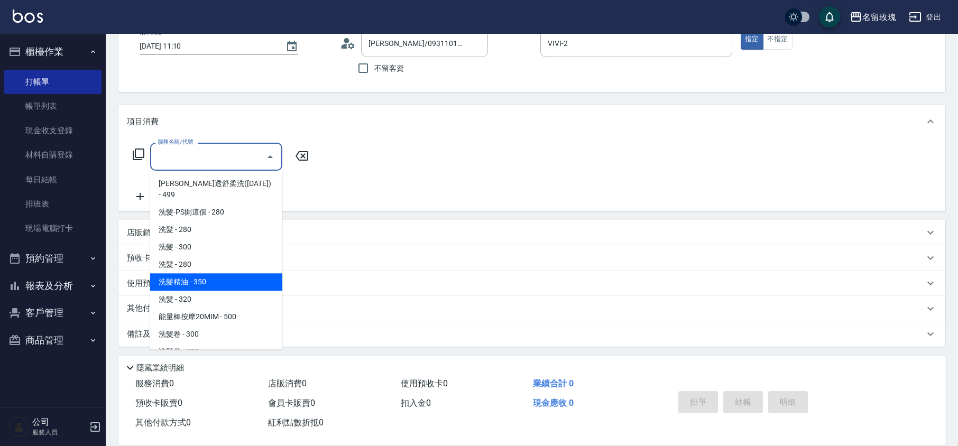
click at [203, 273] on span "洗髮精油 - 350" at bounding box center [216, 281] width 132 height 17
type input "洗髮精油(206)"
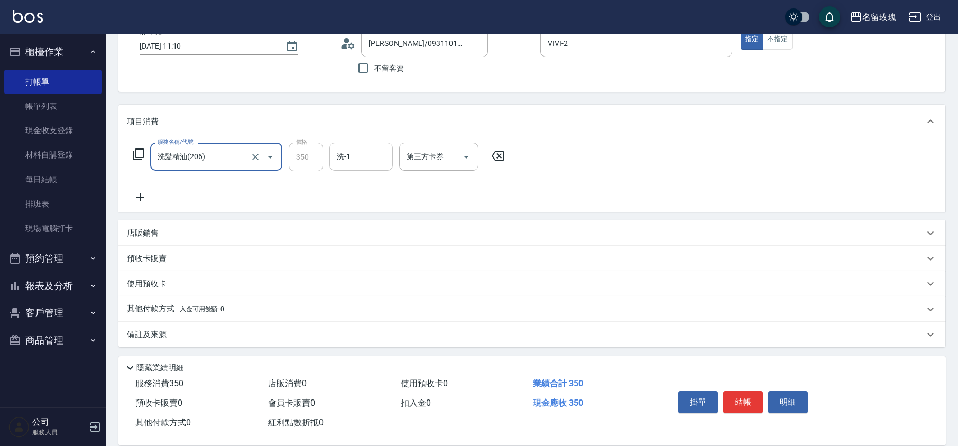
click at [341, 167] on div "洗-1" at bounding box center [360, 157] width 63 height 28
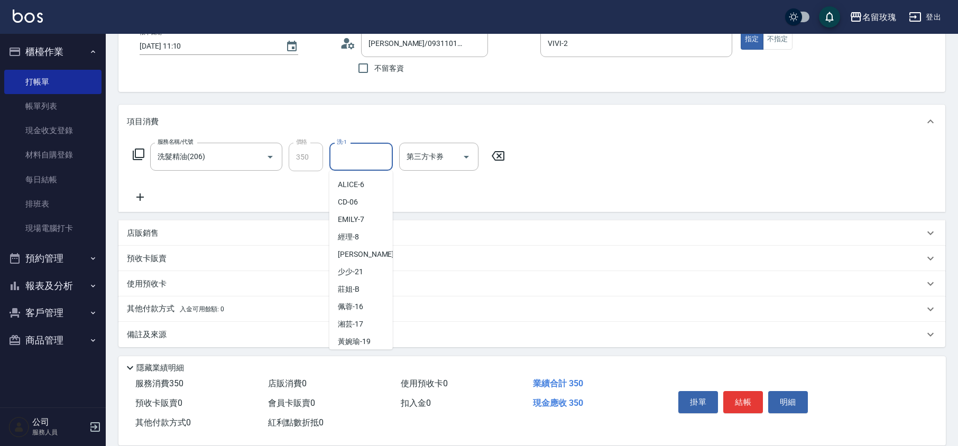
scroll to position [208, 0]
click at [358, 246] on span "湘芸 -17" at bounding box center [350, 249] width 25 height 11
type input "湘芸-17"
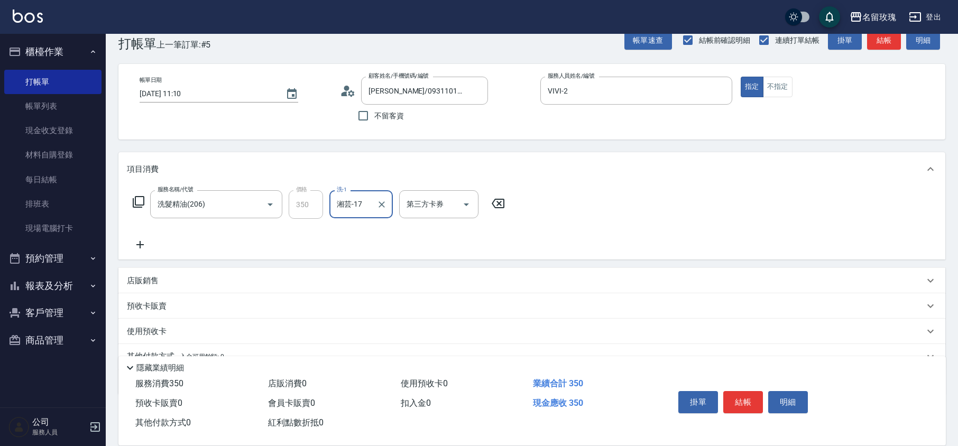
scroll to position [0, 0]
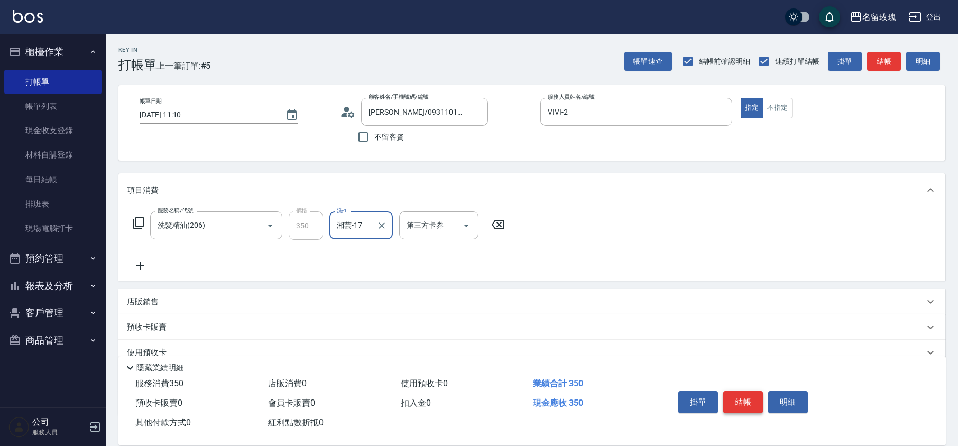
click at [739, 400] on button "結帳" at bounding box center [743, 402] width 40 height 22
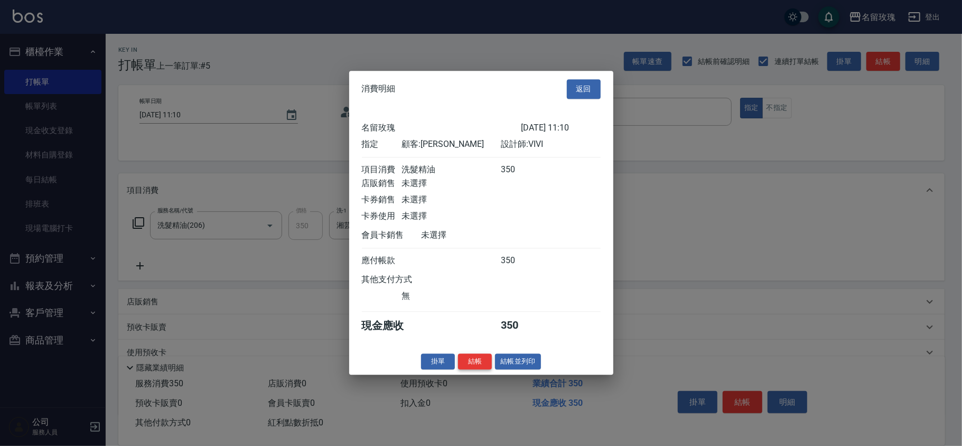
click at [458, 365] on button "結帳" at bounding box center [475, 362] width 34 height 16
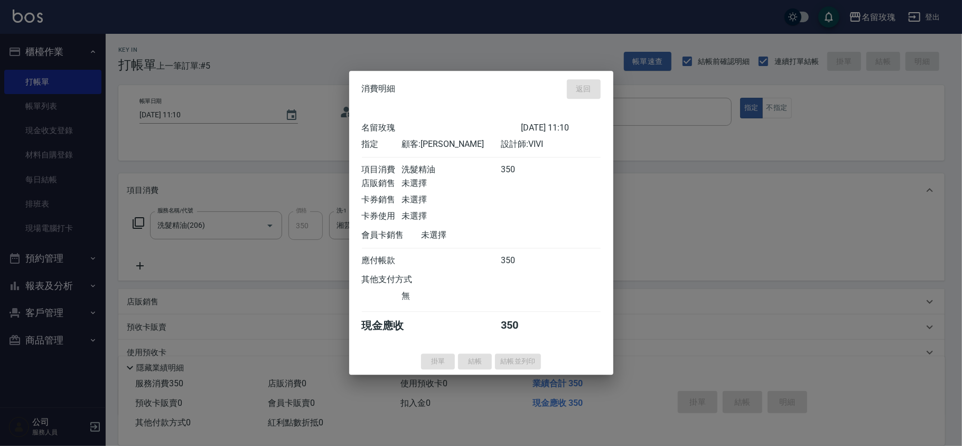
type input "2025/09/18 11:21"
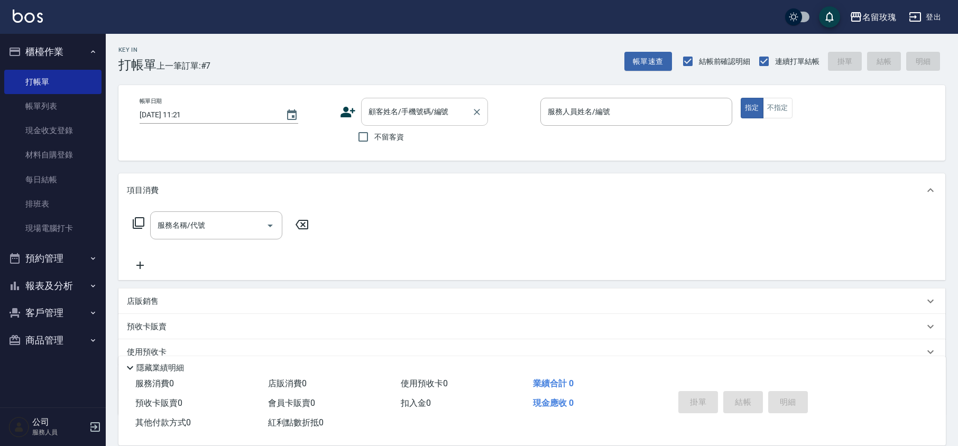
click at [413, 121] on div "顧客姓名/手機號碼/編號" at bounding box center [424, 112] width 127 height 28
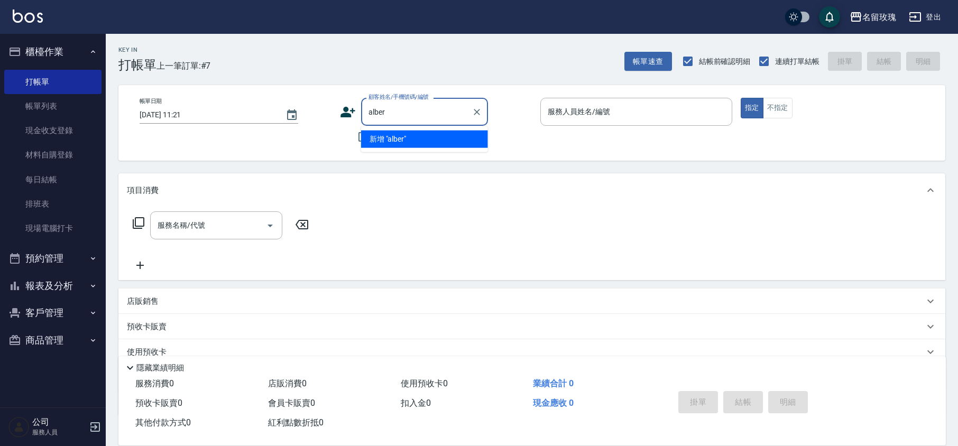
type input "albert"
click at [477, 109] on icon "Clear" at bounding box center [476, 112] width 11 height 11
click at [521, 123] on div "顧客姓名/手機號碼/編號 顧客姓名/手機號碼/編號" at bounding box center [436, 112] width 192 height 28
